Goal: Navigation & Orientation: Find specific page/section

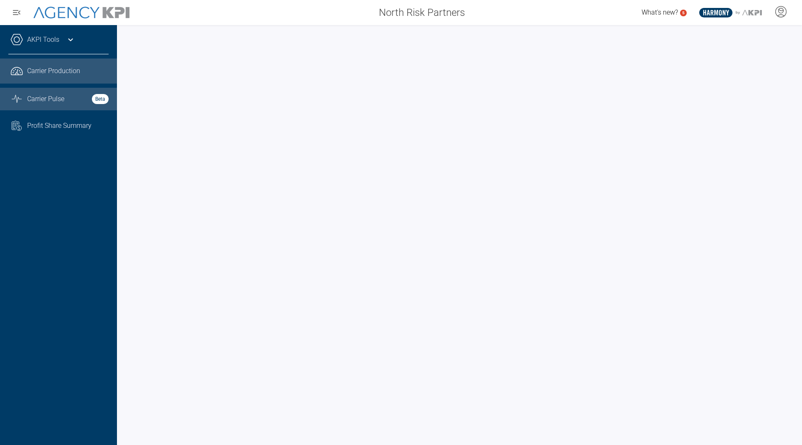
click at [53, 71] on span "Carrier Production" at bounding box center [53, 71] width 53 height 10
click at [43, 99] on span "Carrier Pulse" at bounding box center [45, 99] width 37 height 10
